Goal: Task Accomplishment & Management: Manage account settings

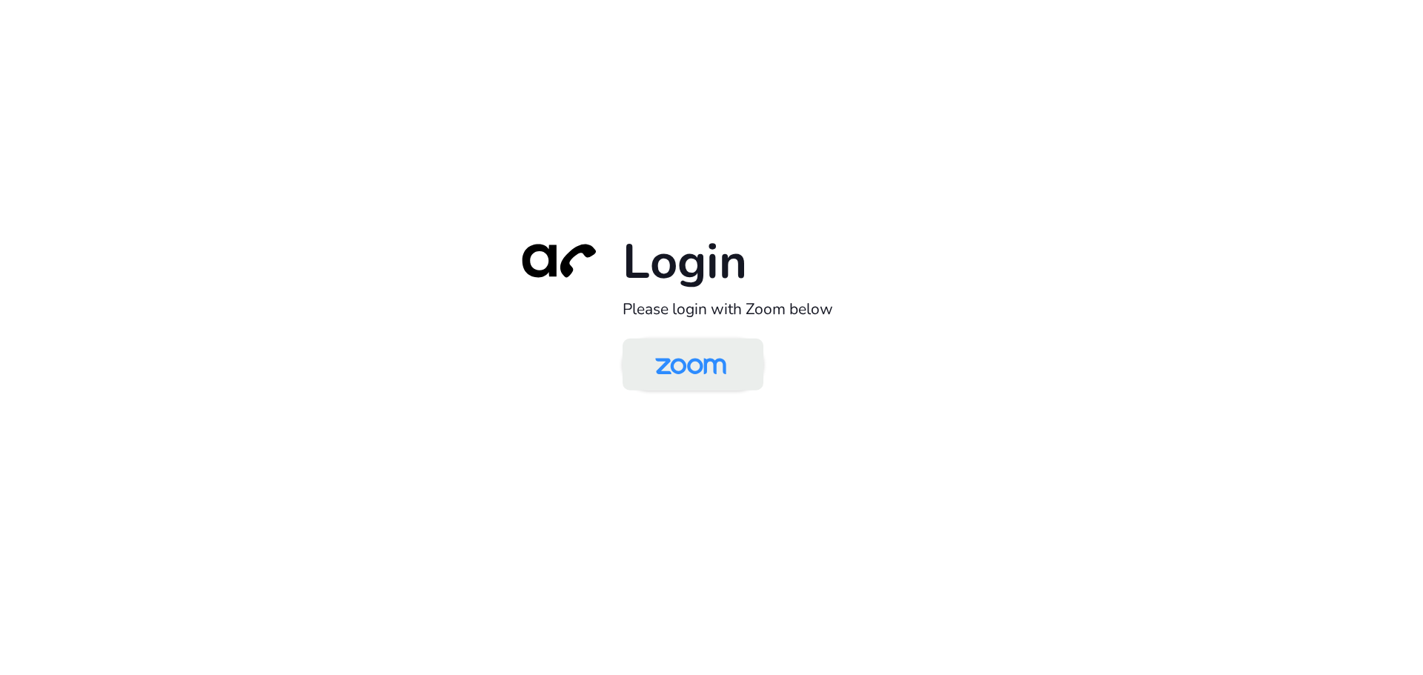
click at [694, 361] on img at bounding box center [691, 366] width 102 height 48
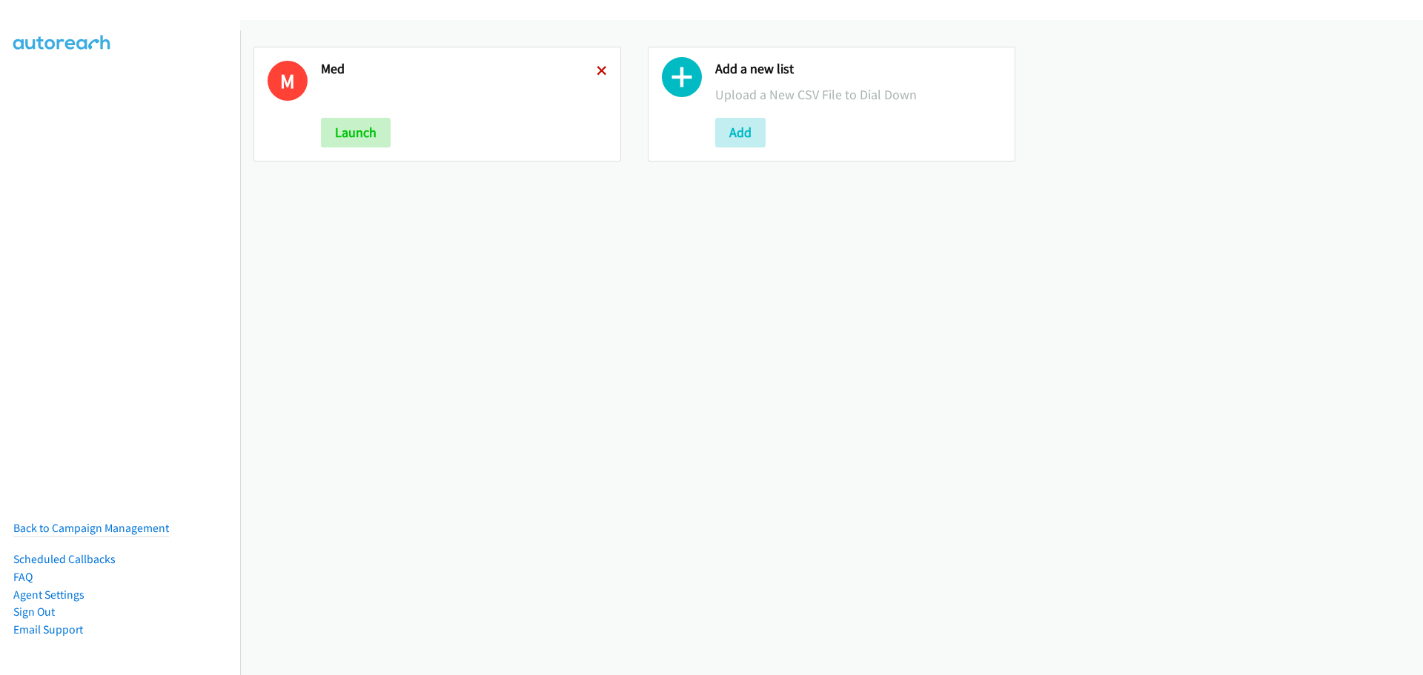
click at [602, 75] on icon at bounding box center [602, 72] width 10 height 10
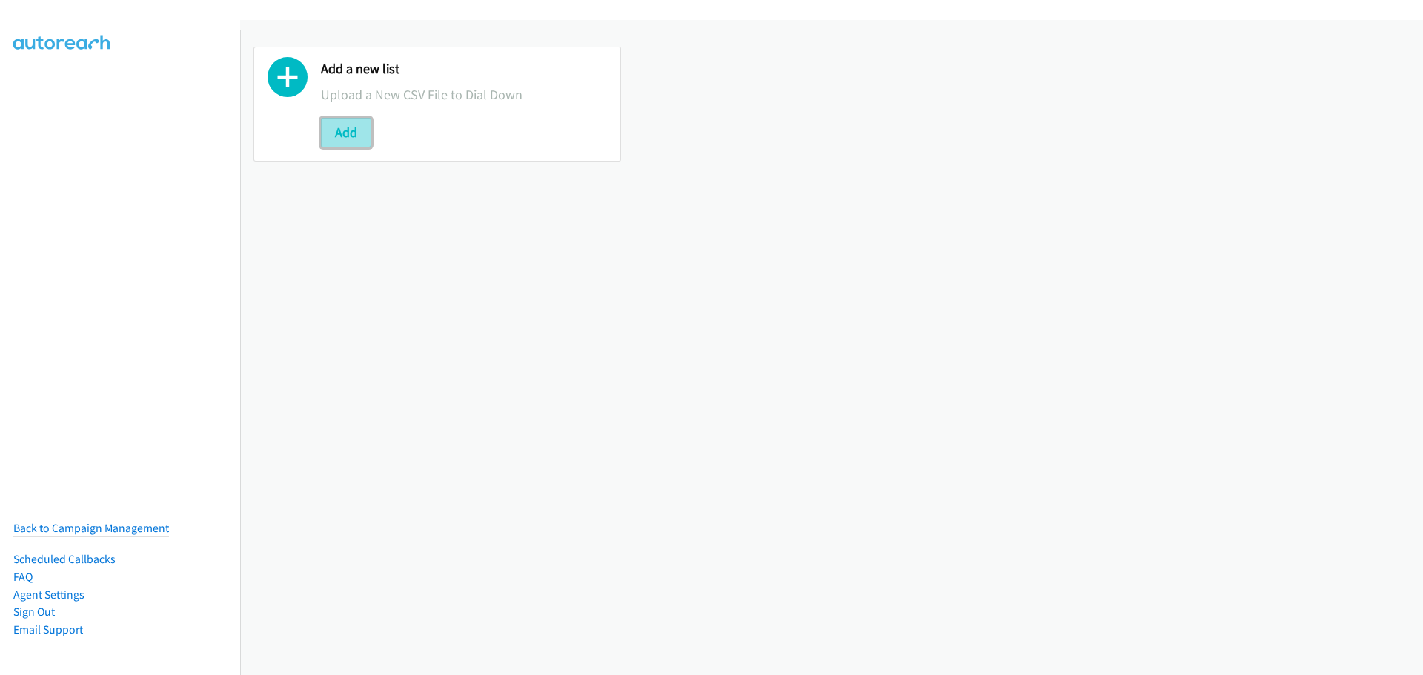
click at [363, 133] on button "Add" at bounding box center [346, 133] width 50 height 30
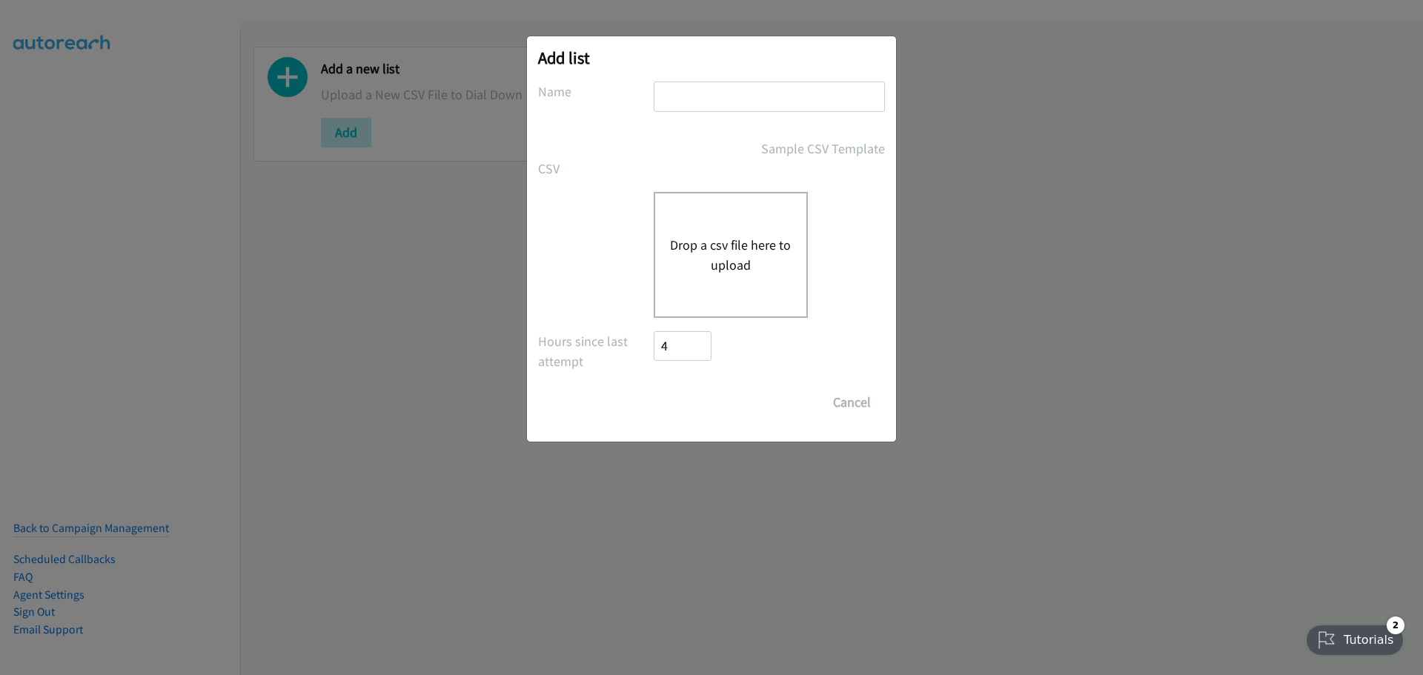
click at [703, 93] on input "text" at bounding box center [769, 97] width 231 height 30
type input "mediacom"
click at [728, 259] on button "Drop a csv file here to upload" at bounding box center [731, 255] width 122 height 40
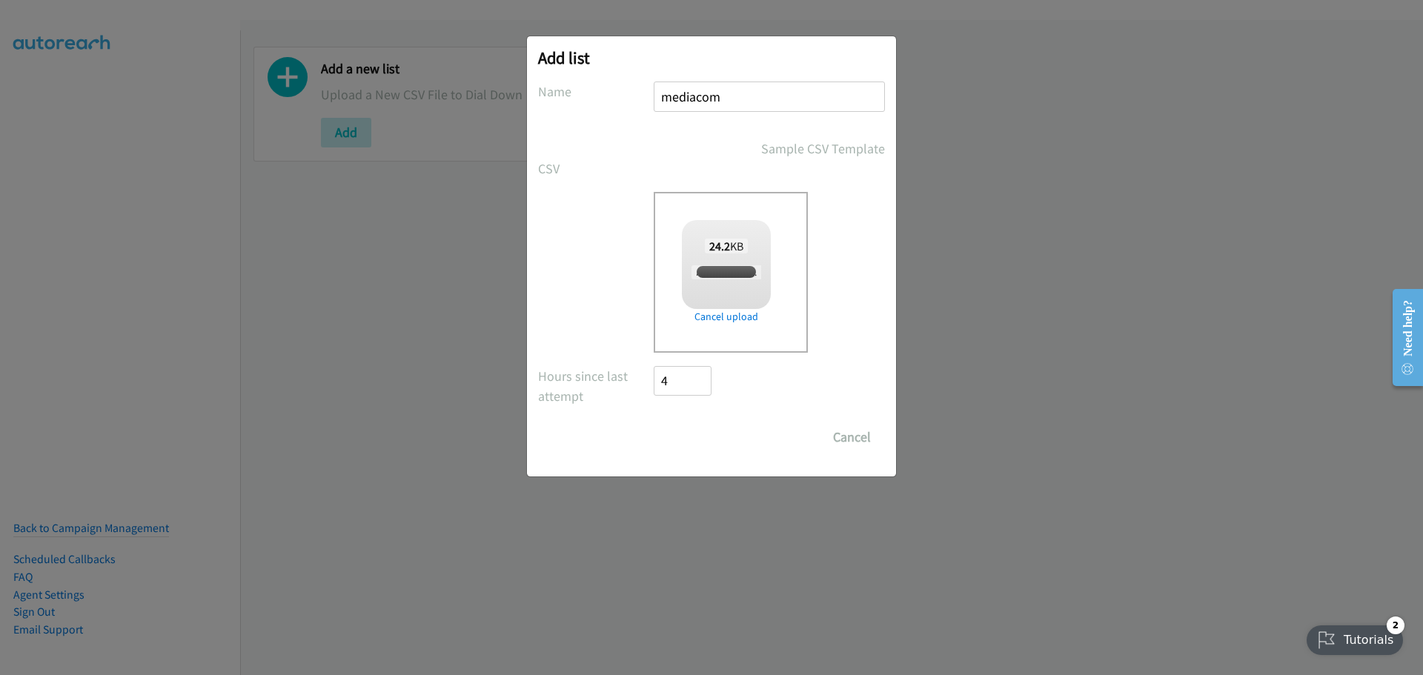
checkbox input "true"
click at [703, 438] on input "Save List" at bounding box center [693, 437] width 78 height 30
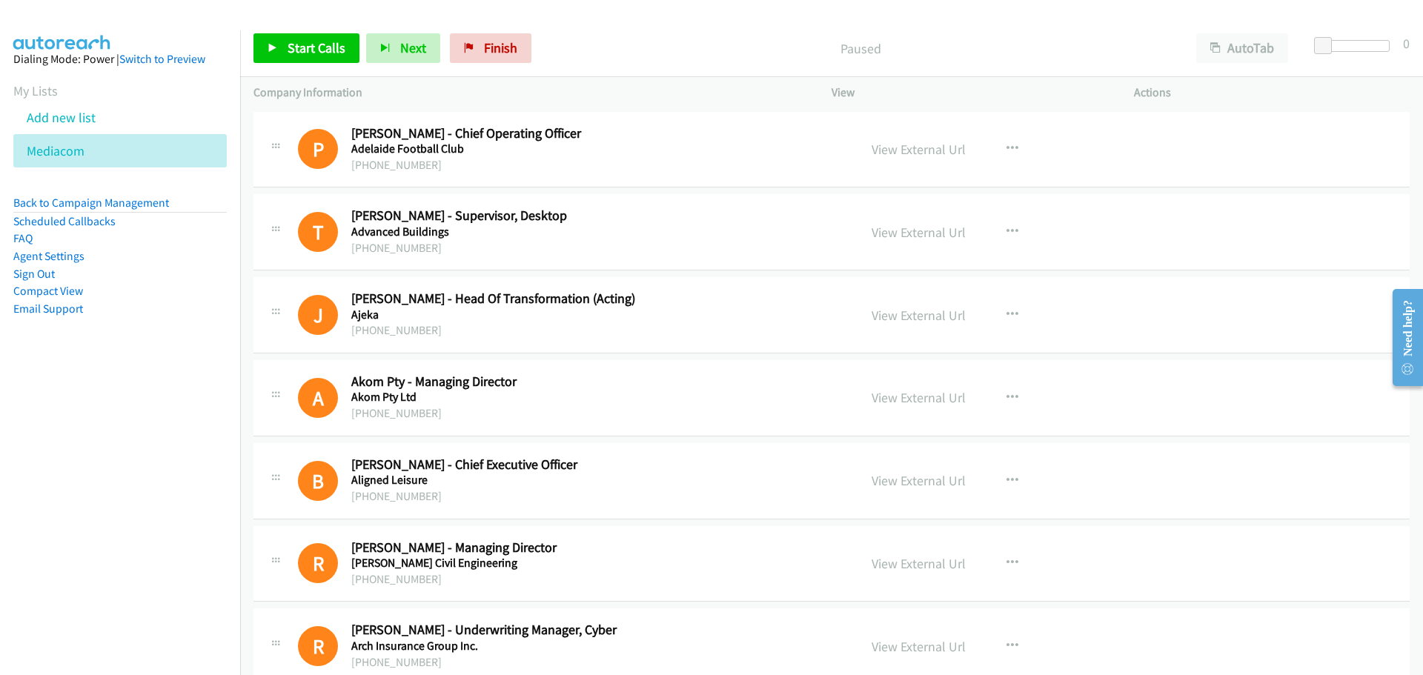
click at [370, 157] on div "+61399252000" at bounding box center [544, 165] width 386 height 18
click at [372, 162] on div "+61399252000" at bounding box center [544, 165] width 386 height 18
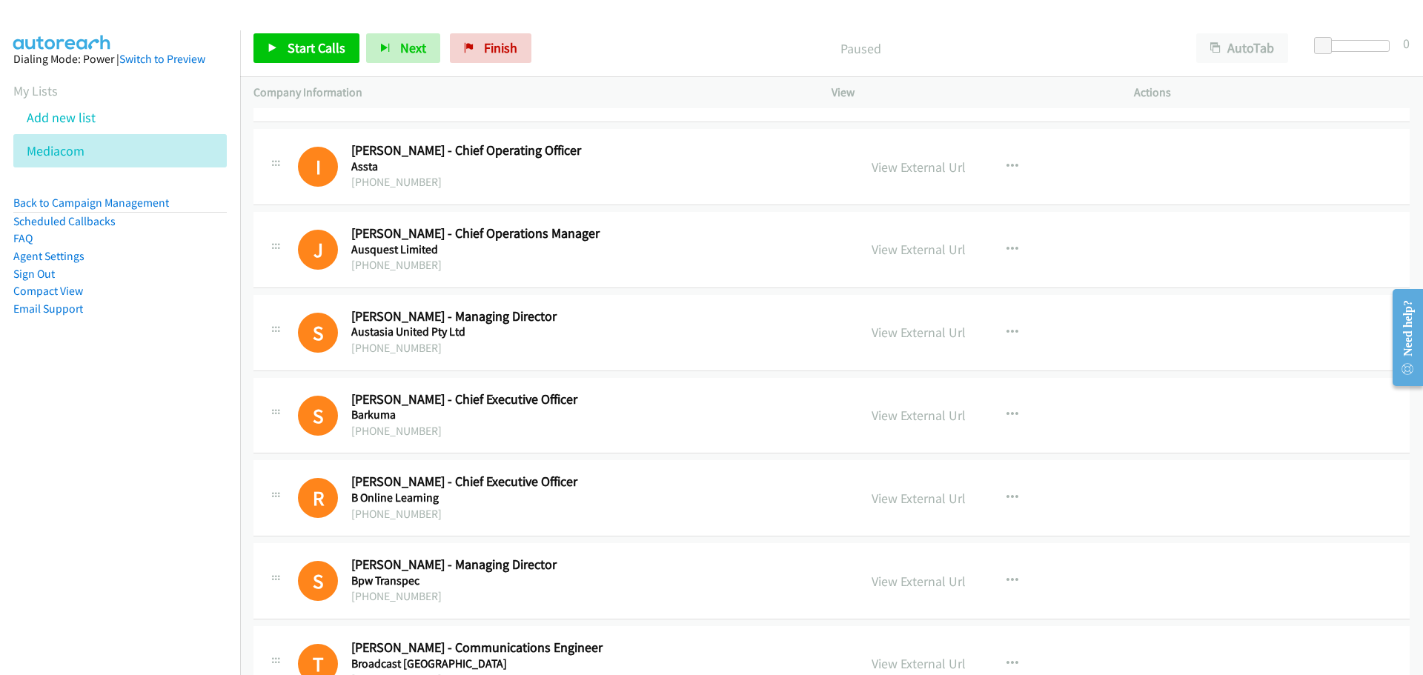
scroll to position [667, 0]
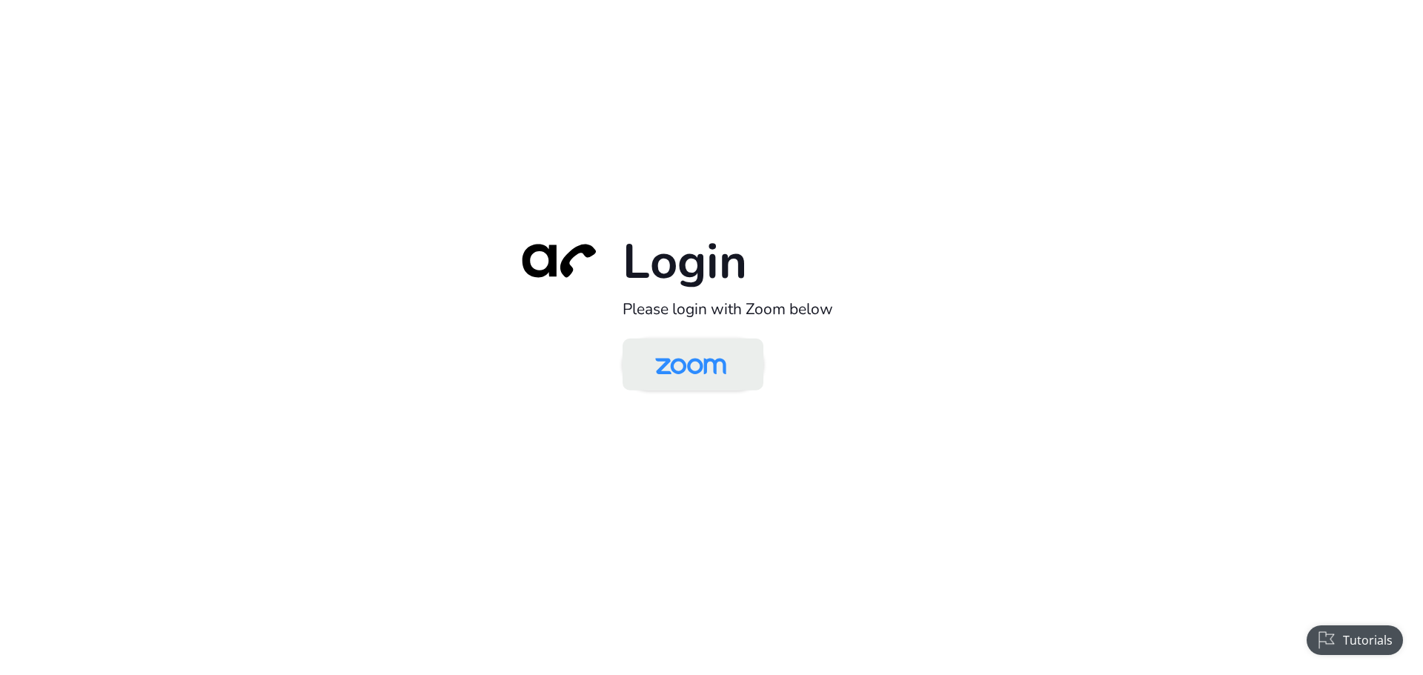
click at [719, 371] on img at bounding box center [691, 366] width 102 height 48
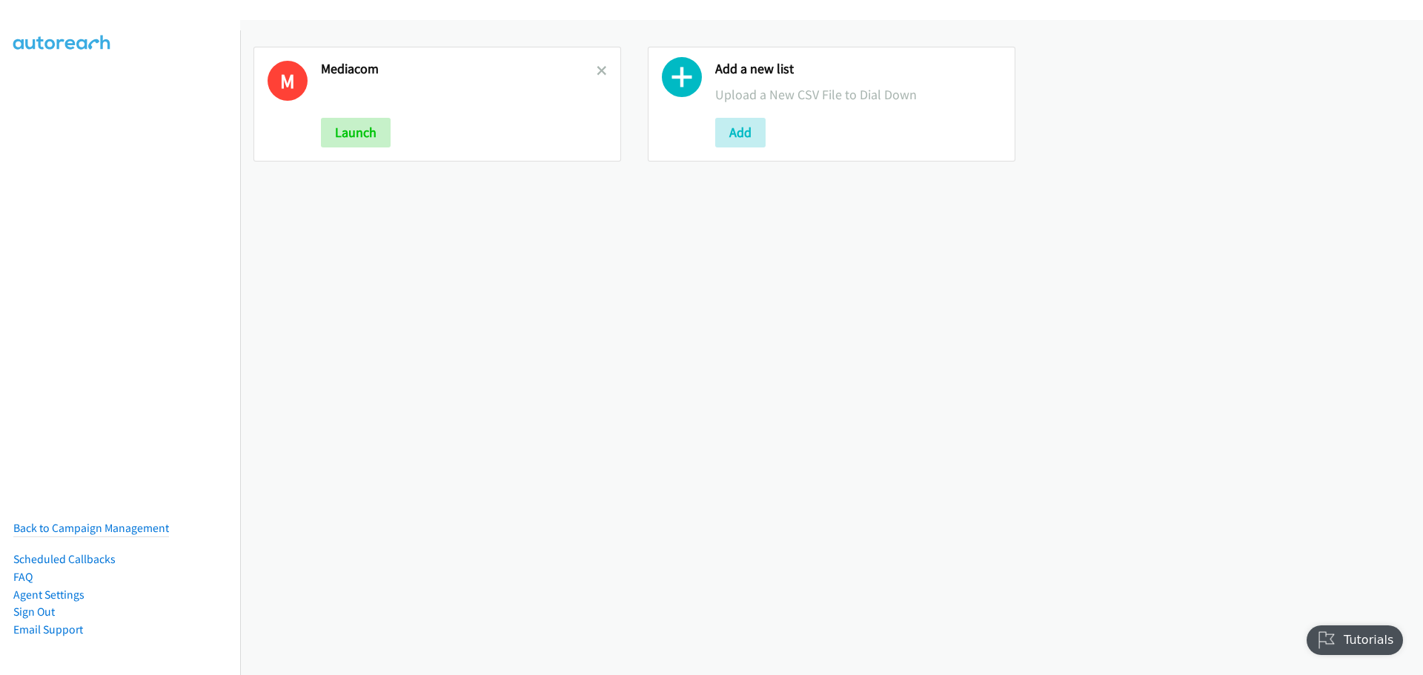
click at [592, 70] on h2 "Mediacom" at bounding box center [459, 69] width 276 height 17
click at [599, 73] on icon at bounding box center [602, 72] width 10 height 10
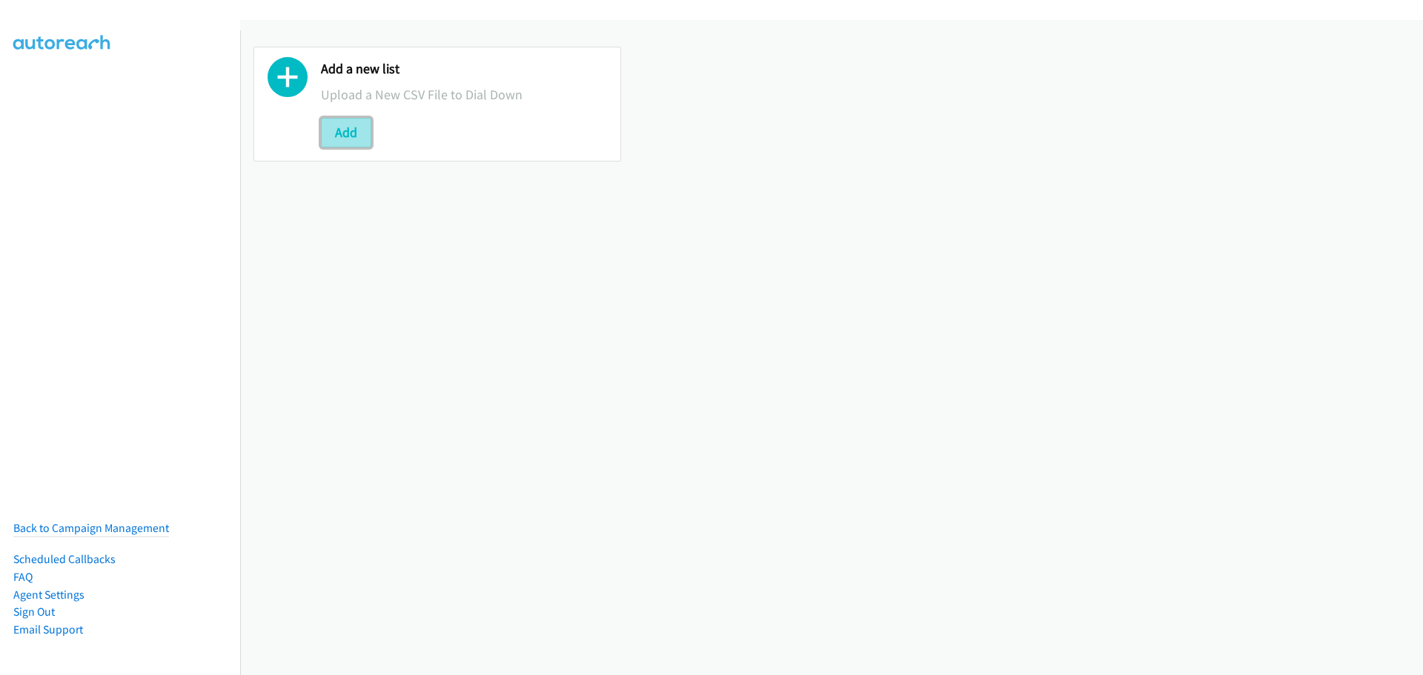
click at [362, 131] on button "Add" at bounding box center [346, 133] width 50 height 30
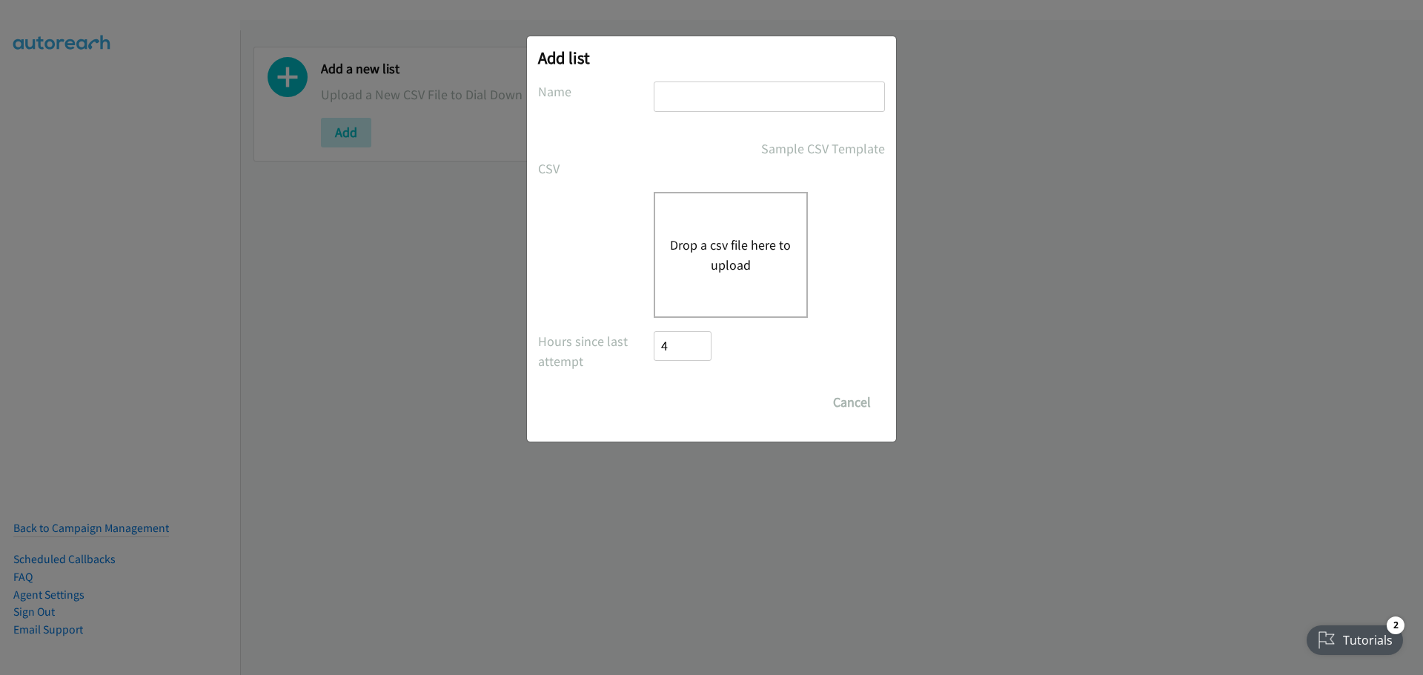
click at [777, 88] on input "text" at bounding box center [769, 97] width 231 height 30
type input "mediacom"
click at [707, 217] on div "Drop a csv file here to upload" at bounding box center [731, 255] width 154 height 126
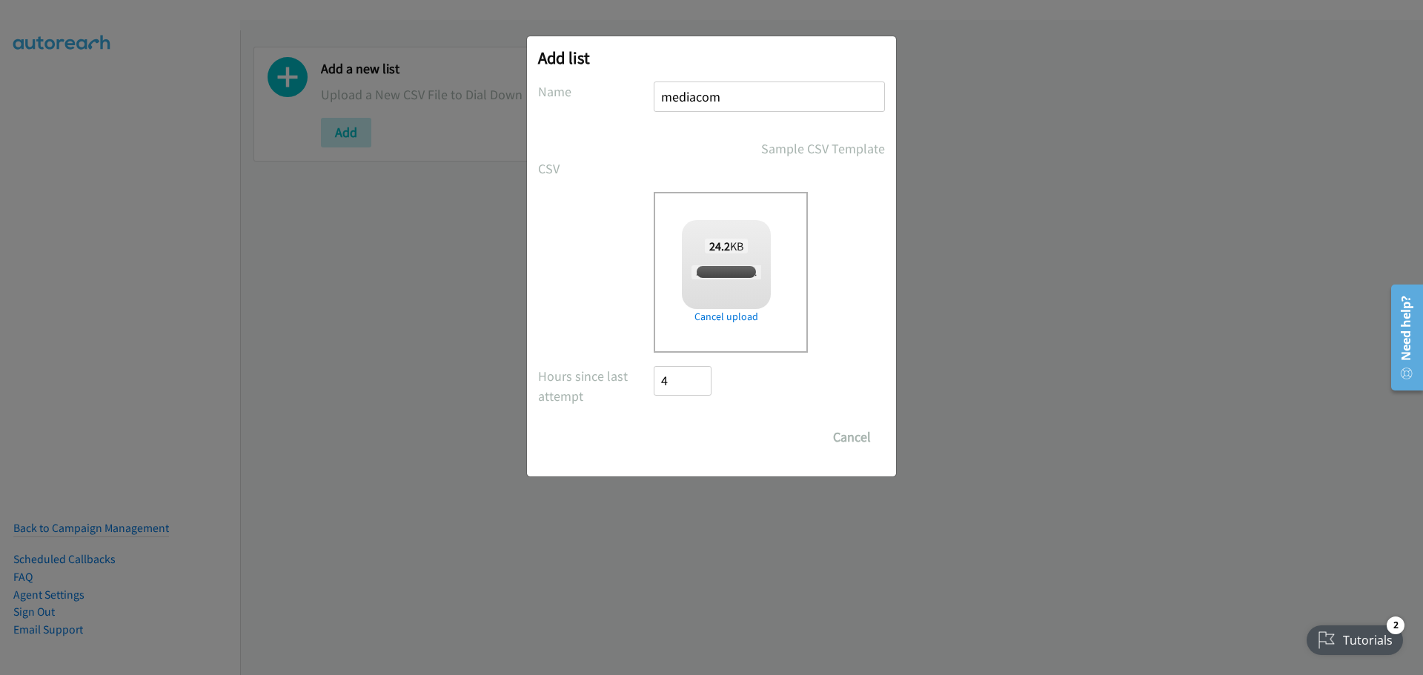
checkbox input "true"
click at [714, 430] on input "Save List" at bounding box center [693, 437] width 78 height 30
